Goal: Book appointment/travel/reservation

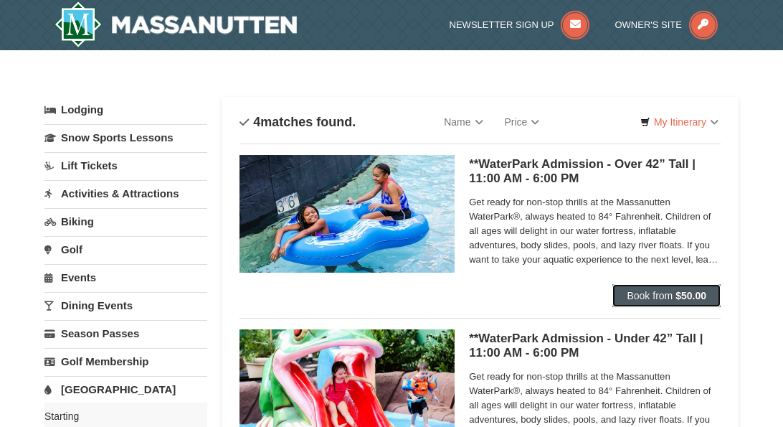
click at [663, 292] on span "Book from" at bounding box center [650, 295] width 46 height 11
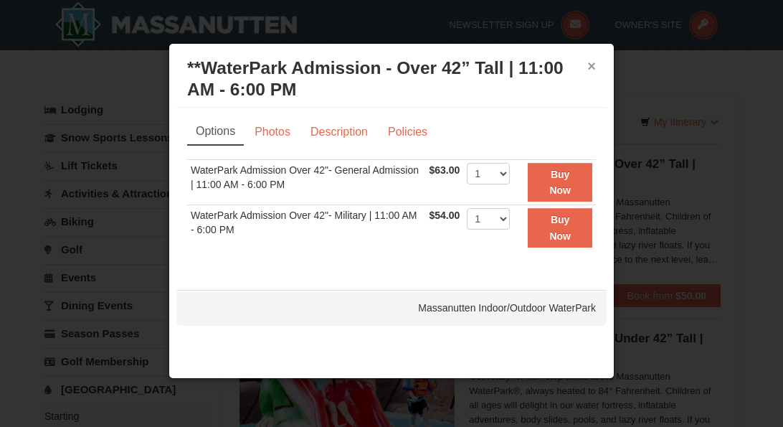
click at [591, 69] on button "×" at bounding box center [591, 66] width 9 height 14
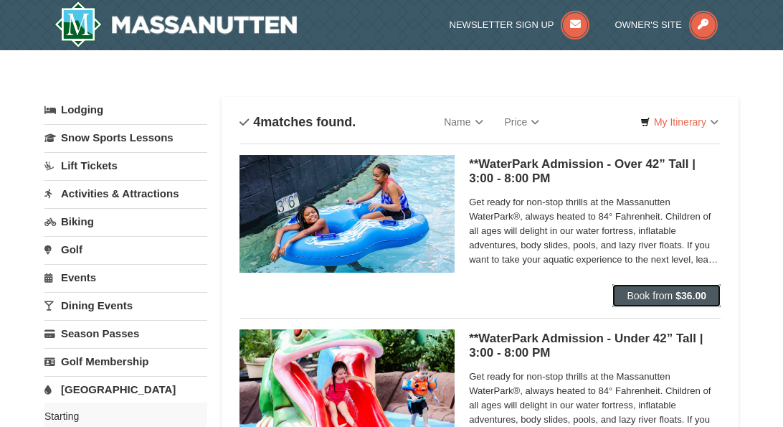
click at [671, 300] on span "Book from" at bounding box center [650, 295] width 46 height 11
